Goal: Check status: Check status

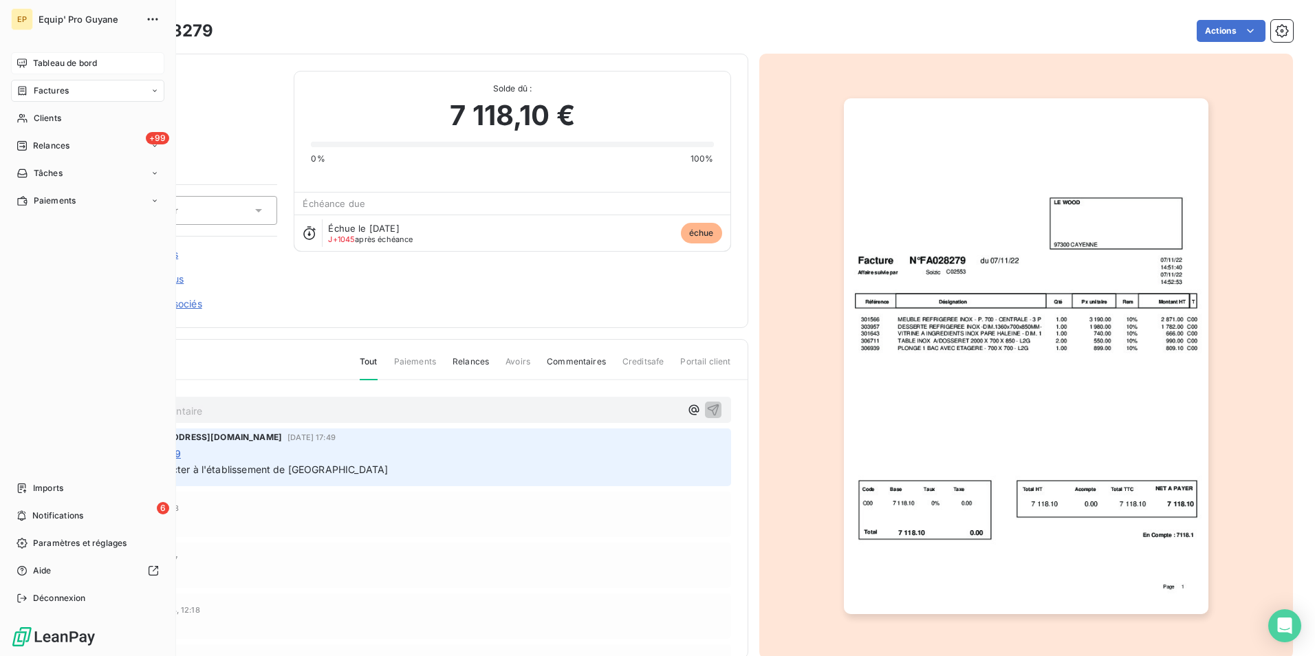
click at [52, 65] on span "Tableau de bord" at bounding box center [65, 63] width 64 height 12
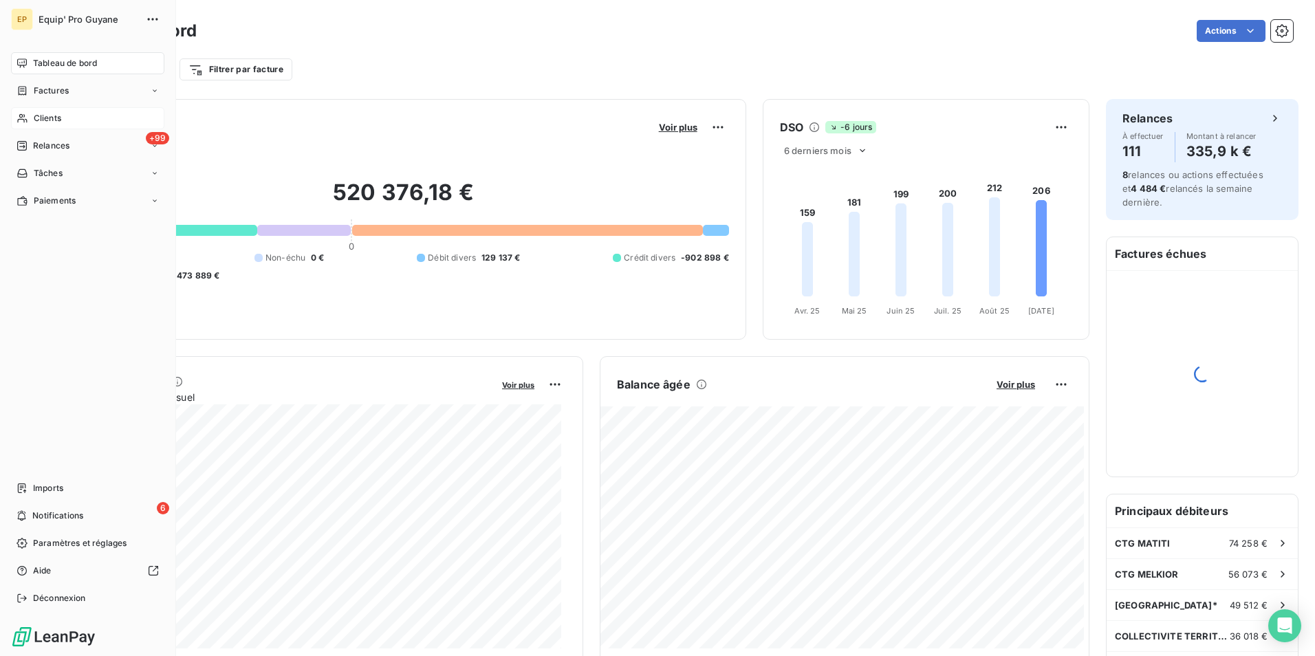
click at [43, 118] on span "Clients" at bounding box center [48, 118] width 28 height 12
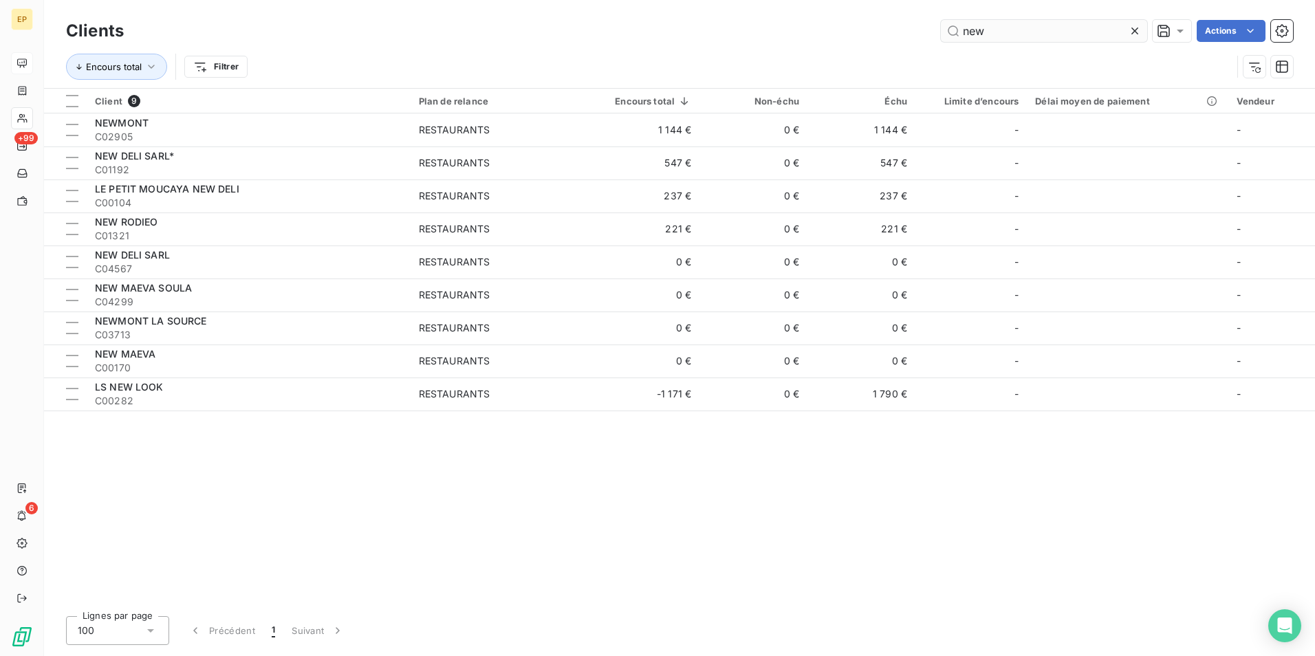
drag, startPoint x: 989, startPoint y: 29, endPoint x: 986, endPoint y: 38, distance: 9.6
click at [942, 32] on input "new" at bounding box center [1044, 31] width 206 height 22
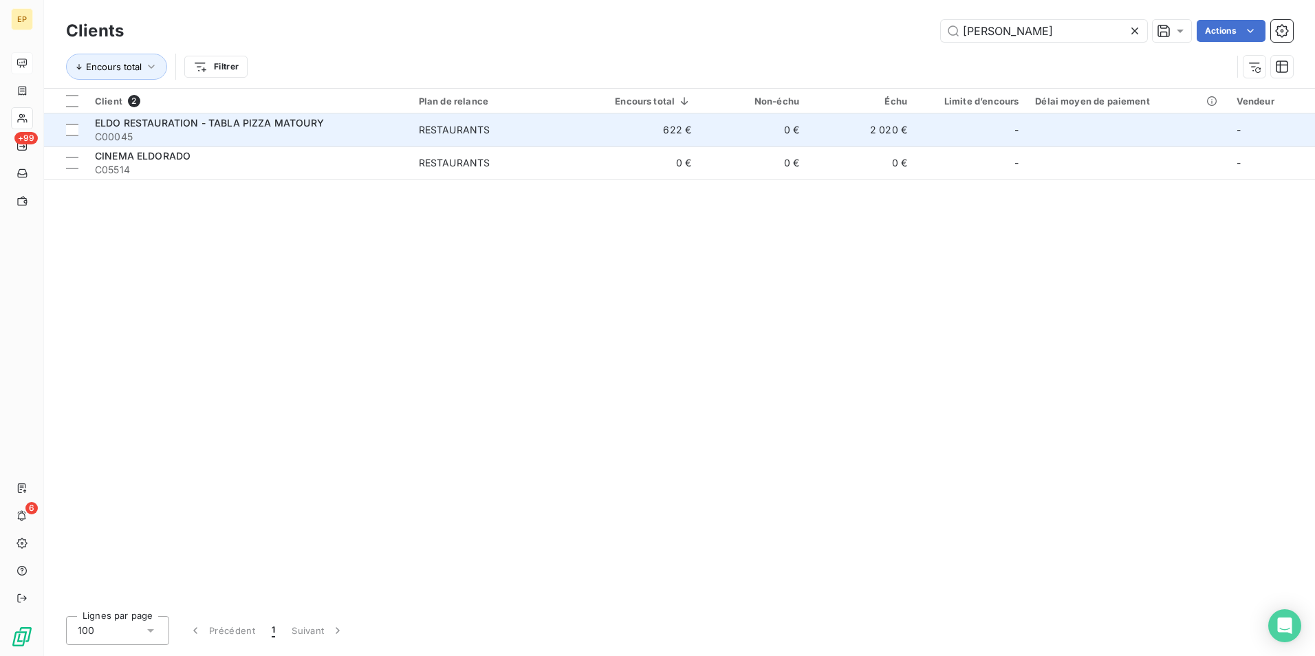
type input "[PERSON_NAME]"
click at [376, 133] on span "C00045" at bounding box center [248, 137] width 307 height 14
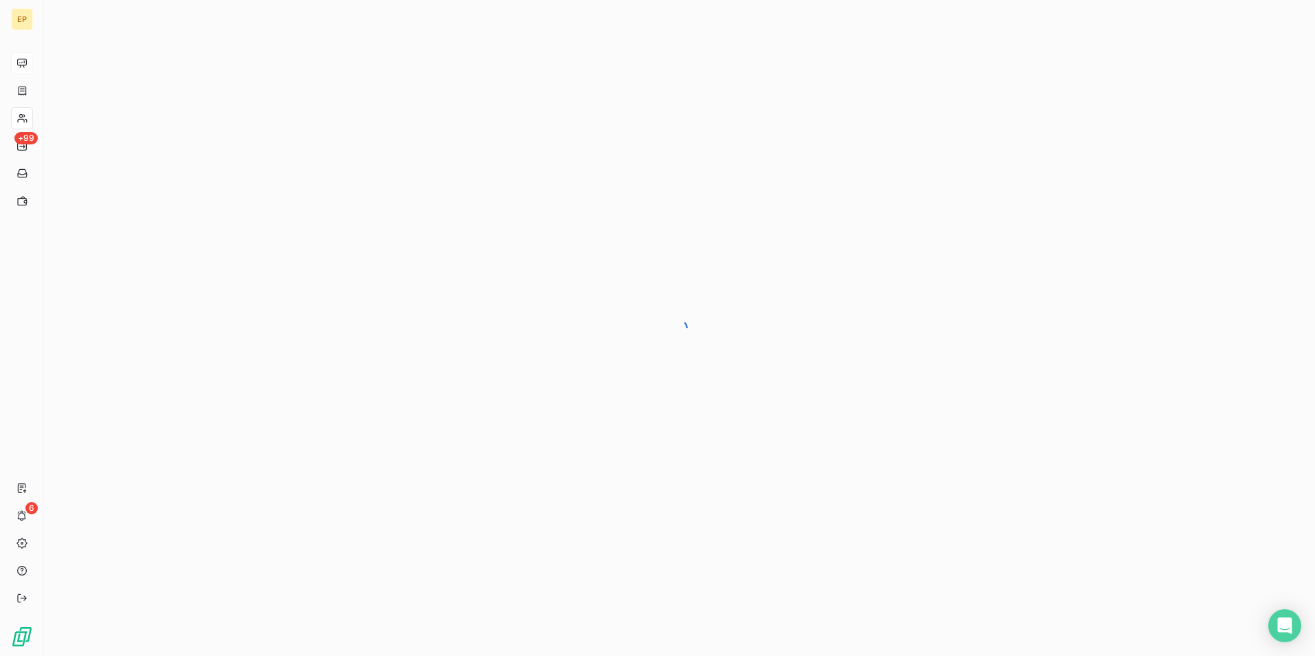
click at [376, 133] on div at bounding box center [679, 328] width 1271 height 656
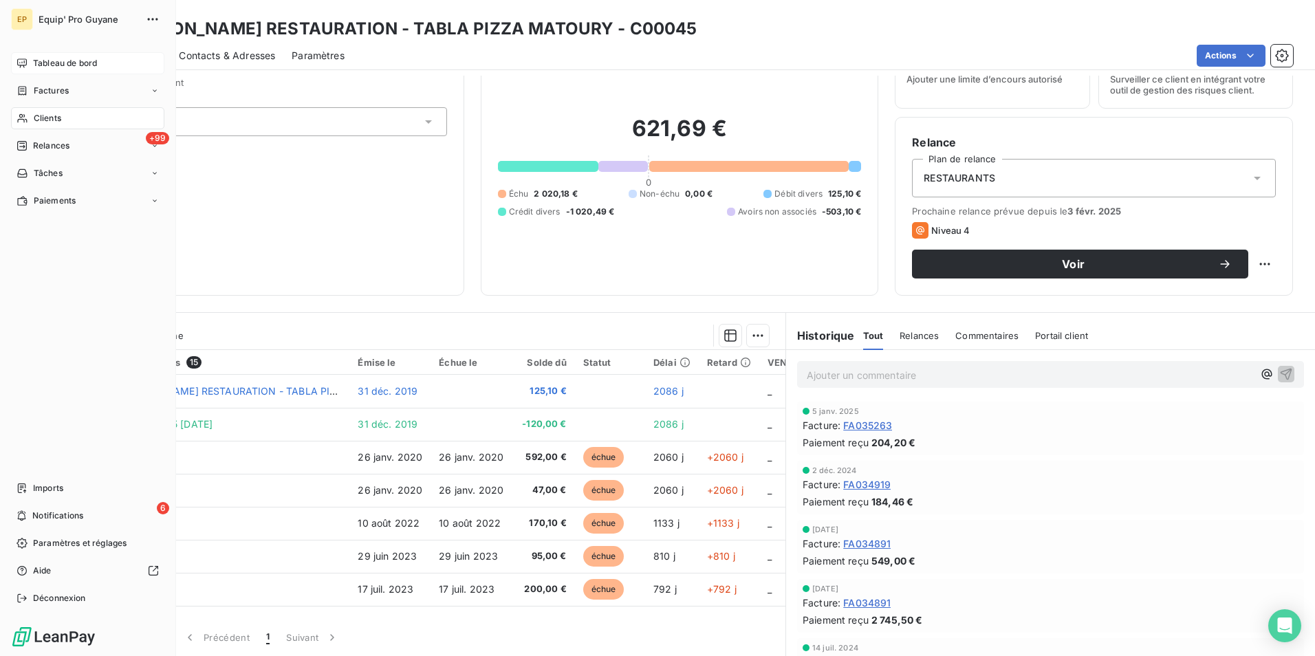
click at [76, 61] on span "Tableau de bord" at bounding box center [65, 63] width 64 height 12
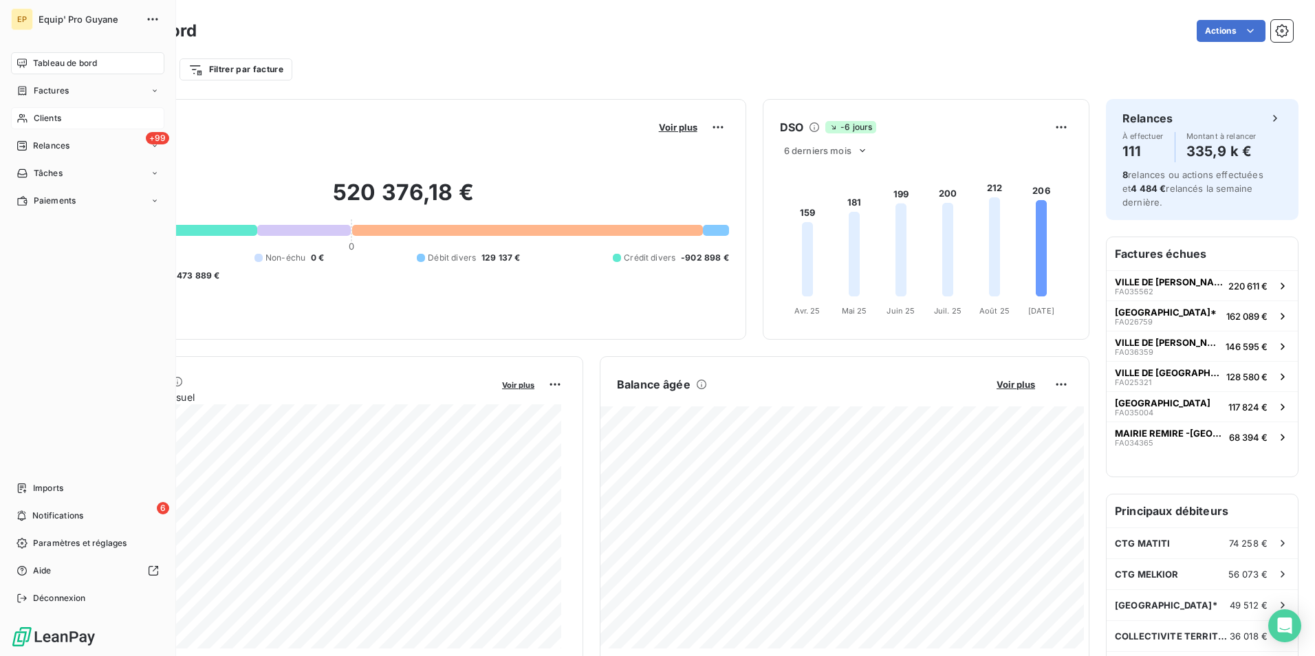
click at [57, 118] on span "Clients" at bounding box center [48, 118] width 28 height 12
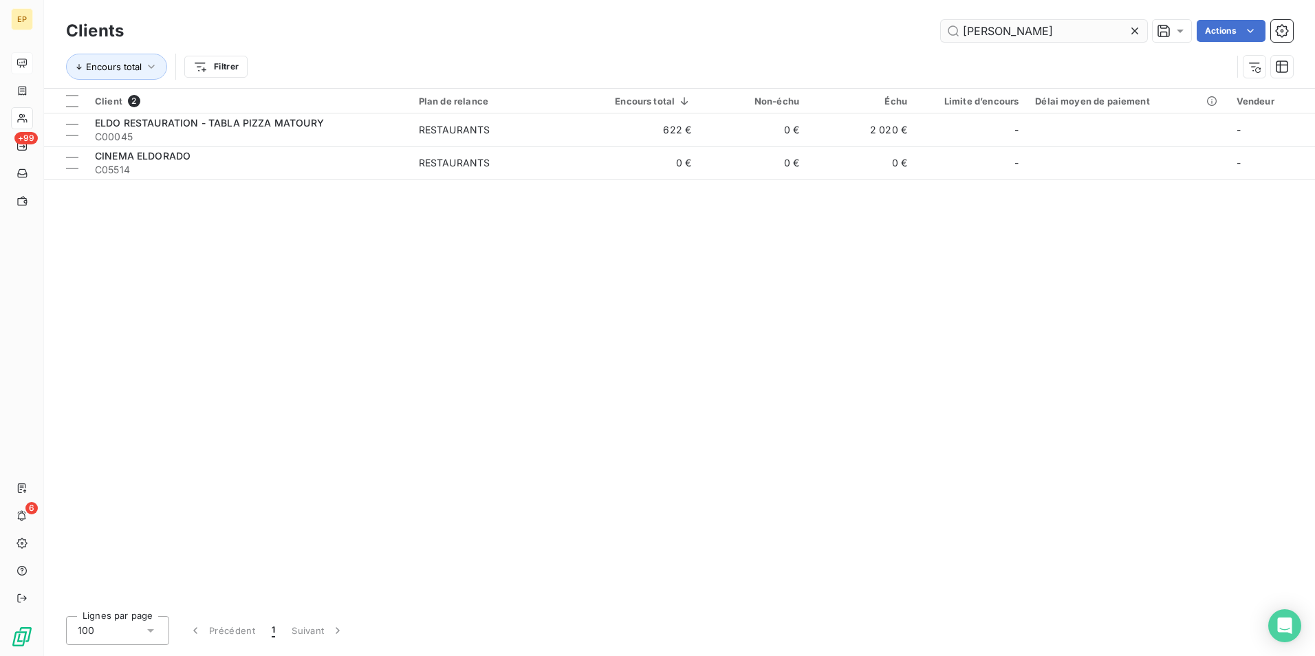
drag, startPoint x: 997, startPoint y: 30, endPoint x: 963, endPoint y: 35, distance: 34.2
click at [963, 35] on input "[PERSON_NAME]" at bounding box center [1044, 31] width 206 height 22
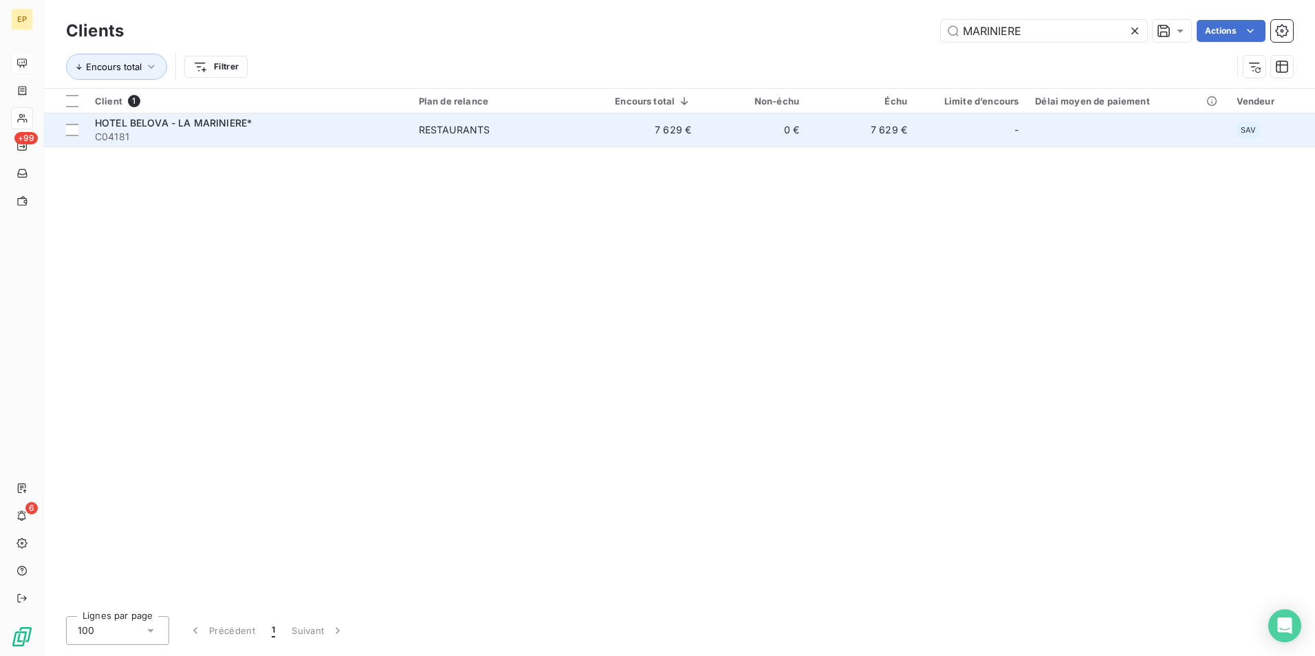
type input "MARINIERE"
click at [457, 131] on div "RESTAURANTS" at bounding box center [455, 130] width 72 height 14
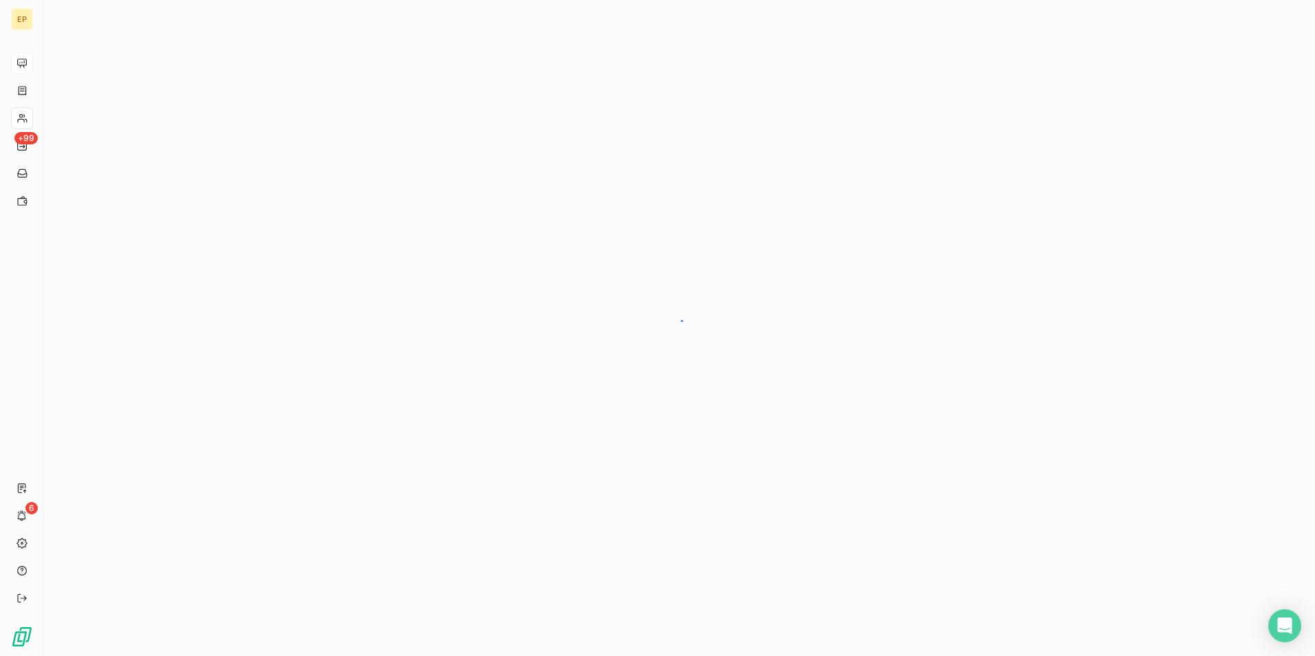
click at [457, 131] on div at bounding box center [679, 328] width 1271 height 656
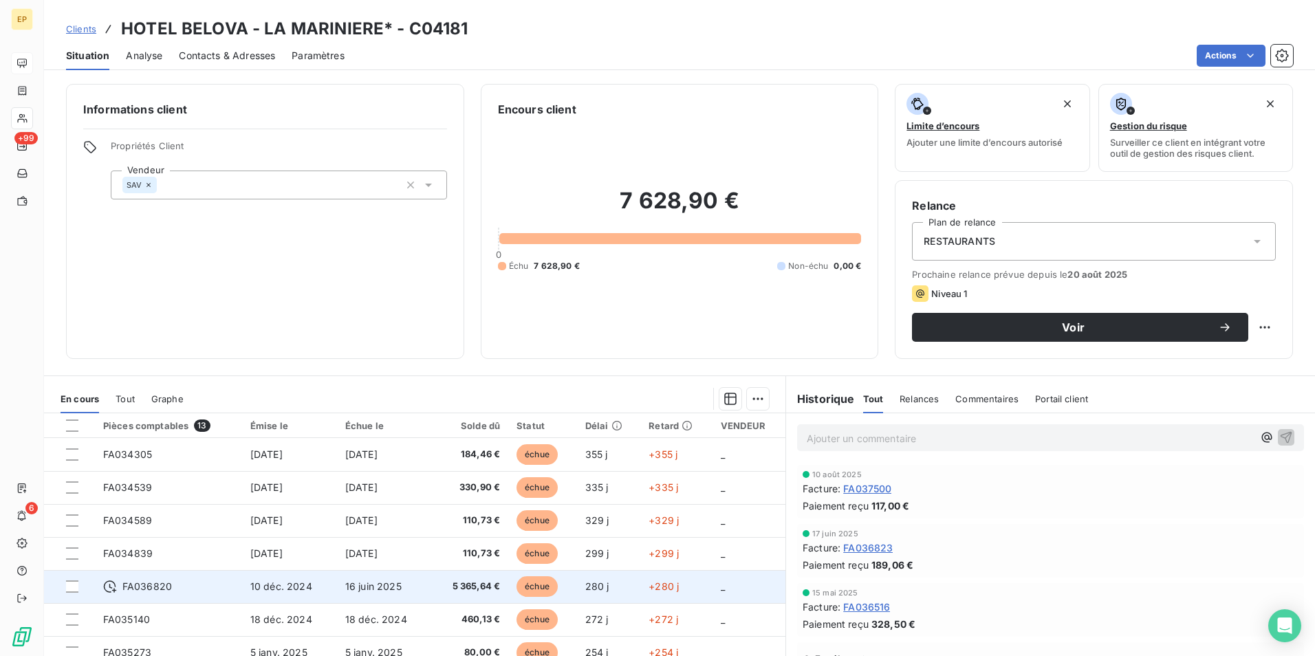
click at [464, 585] on span "5 365,64 €" at bounding box center [470, 587] width 60 height 14
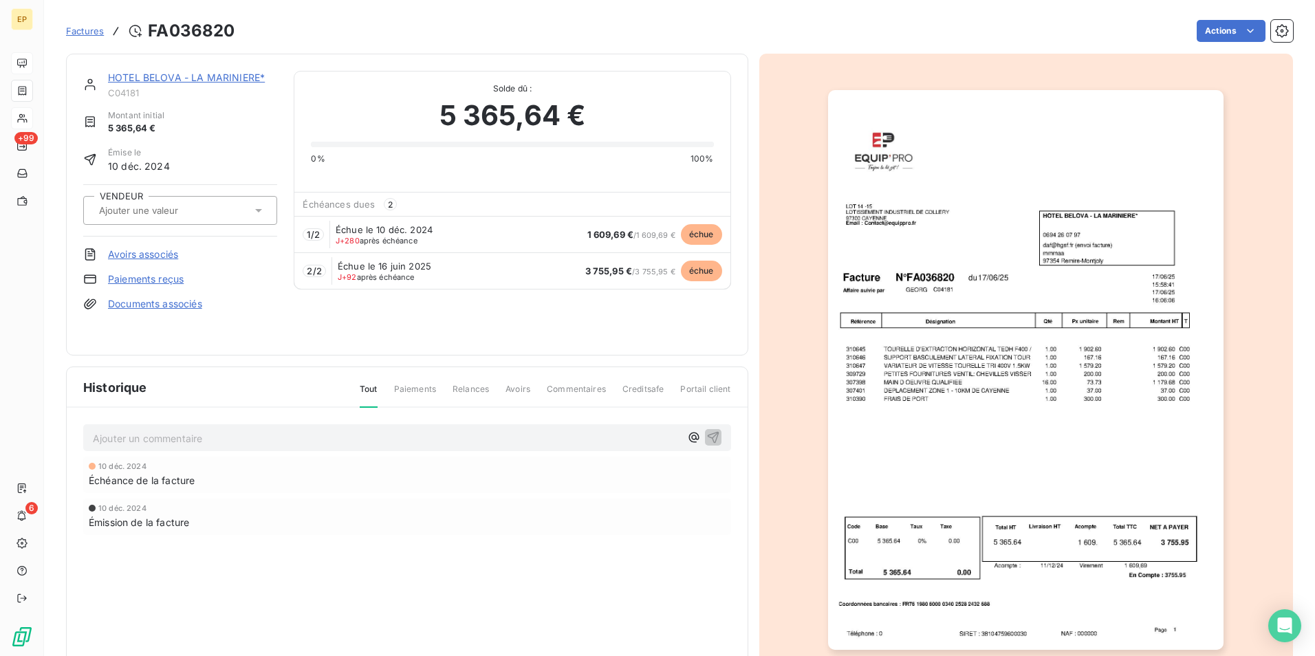
click at [780, 96] on div at bounding box center [1026, 370] width 534 height 633
click at [1139, 24] on div "Actions" at bounding box center [772, 31] width 1042 height 22
